Goal: Contribute content: Add original content to the website for others to see

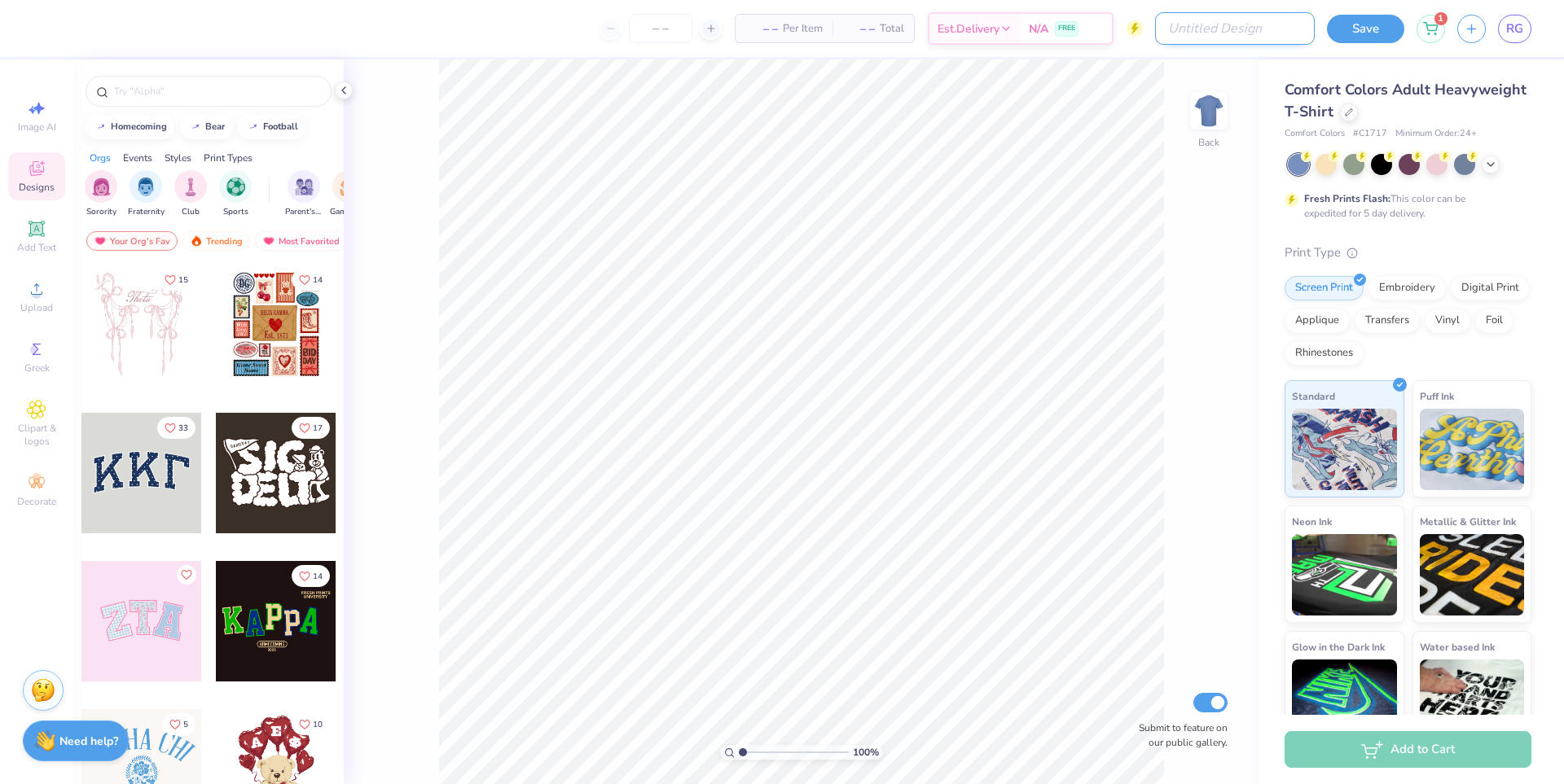
click at [1251, 29] on input "Design Title" at bounding box center [1234, 29] width 160 height 33
type input "testr"
click at [156, 358] on div at bounding box center [142, 324] width 120 height 120
